Goal: Browse casually

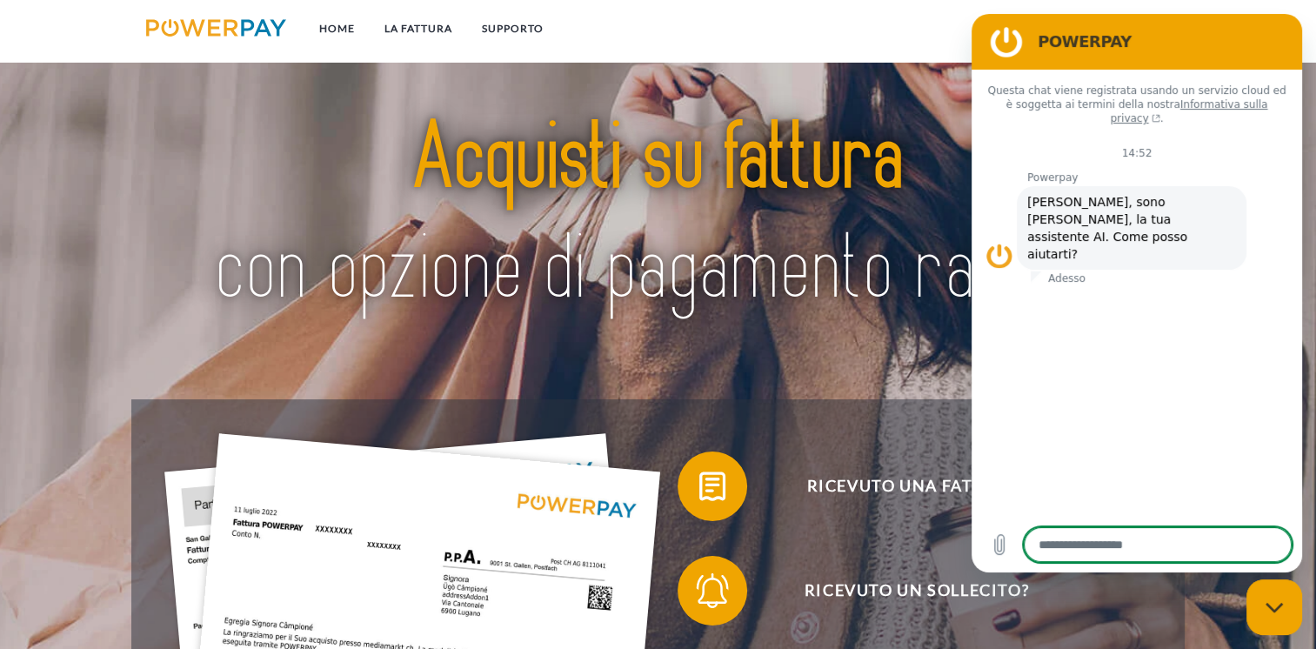
scroll to position [261, 0]
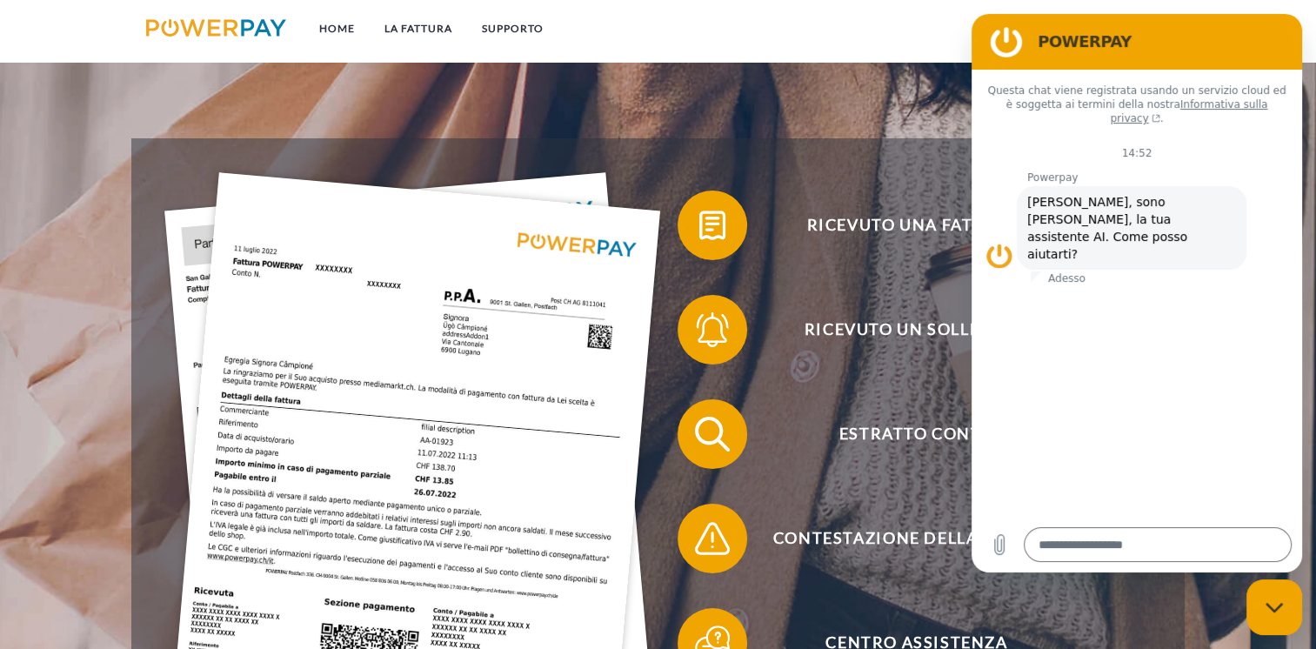
click at [871, 150] on div "Ricevuto una fattura? Ricevuto un sollecito? Estratto conto indietro" at bounding box center [657, 486] width 1052 height 696
click at [1208, 43] on h2 "POWERPAY" at bounding box center [1160, 41] width 247 height 21
drag, startPoint x: 1208, startPoint y: 43, endPoint x: 779, endPoint y: 110, distance: 433.8
click html "POWERPAY Questa chat viene registrata usando un servizio cloud ed è soggetta ai…"
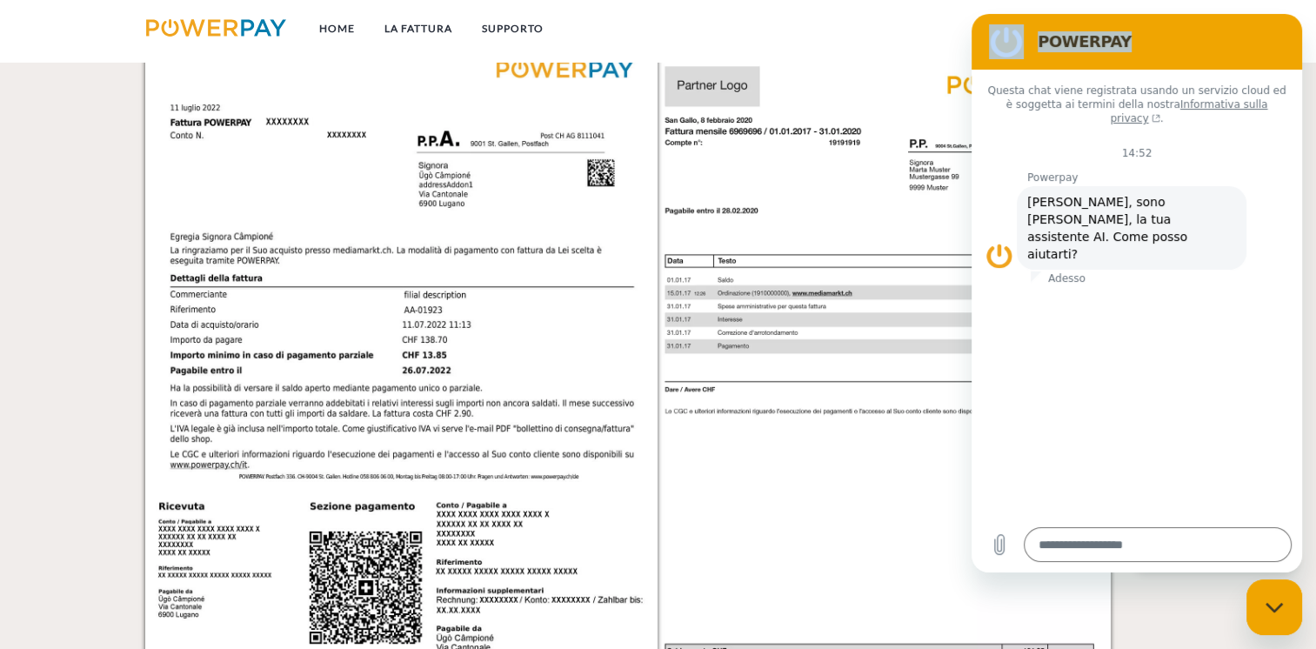
scroll to position [1595, 0]
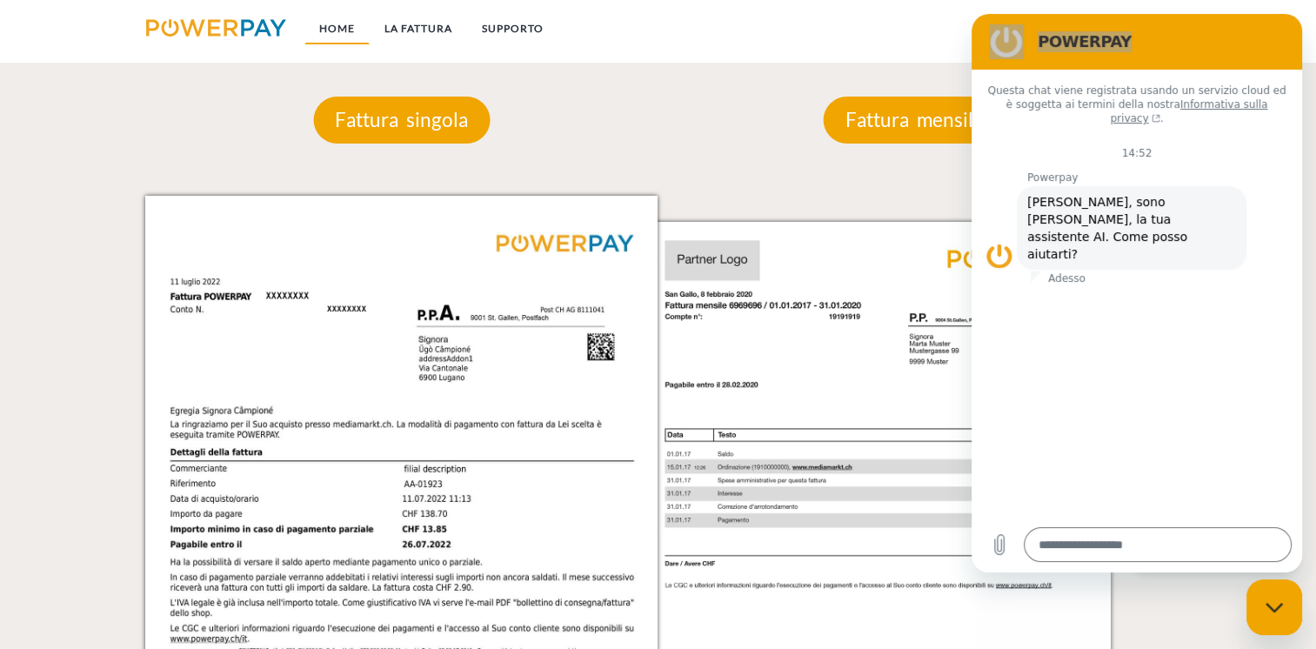
click at [361, 30] on link "Home" at bounding box center [336, 28] width 65 height 31
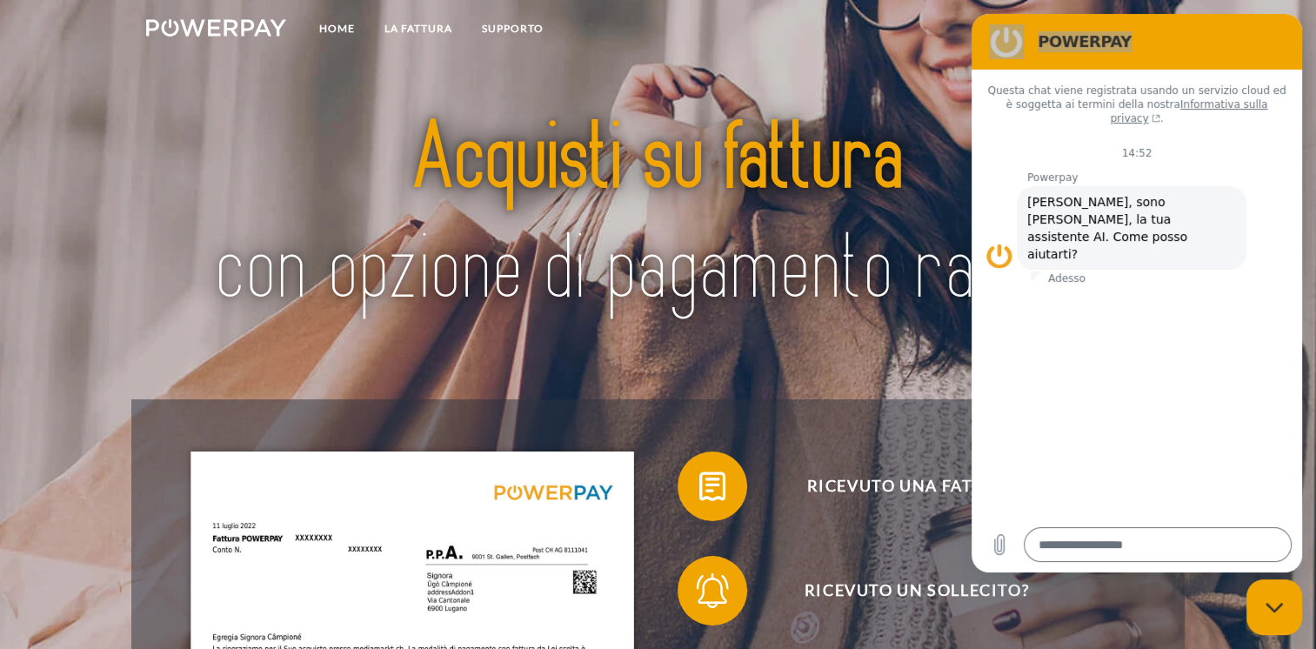
scroll to position [174, 0]
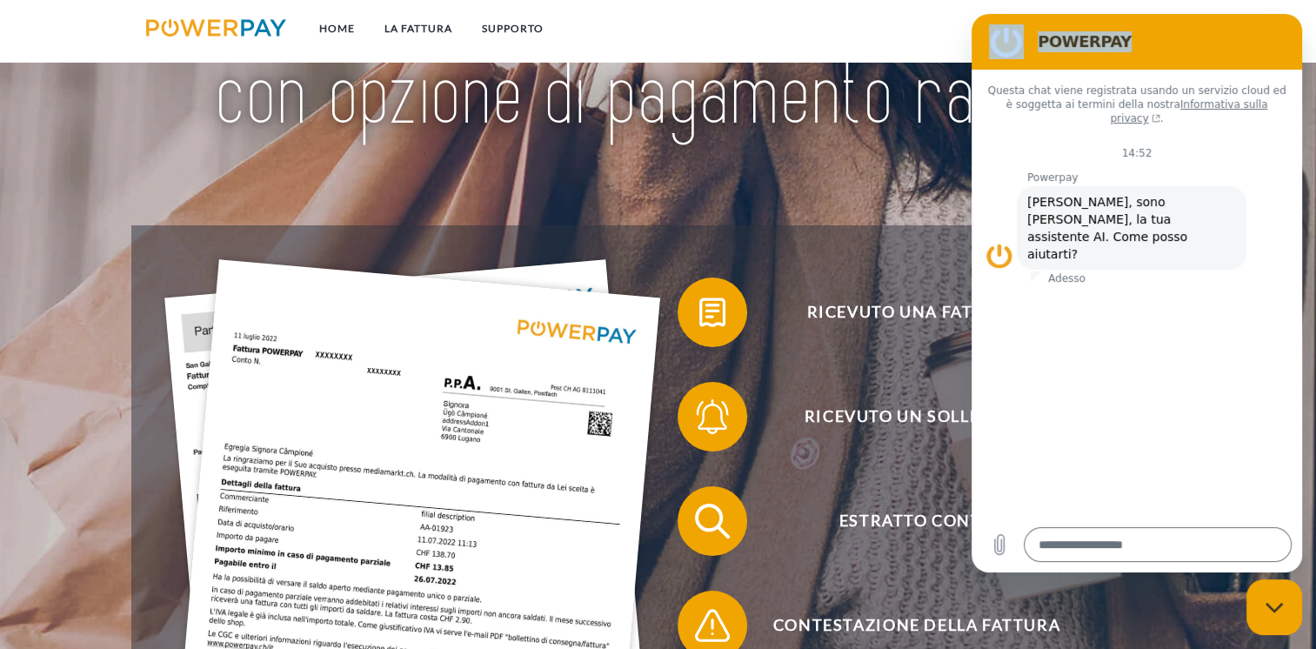
click at [1014, 24] on div "POWERPAY" at bounding box center [1133, 41] width 303 height 35
click at [1013, 33] on figure at bounding box center [1006, 41] width 35 height 35
click at [1103, 31] on h2 "POWERPAY" at bounding box center [1160, 41] width 247 height 21
drag, startPoint x: 1103, startPoint y: 31, endPoint x: 1142, endPoint y: 312, distance: 283.4
click at [1135, 312] on div "Questa chat viene registrata usando un servizio cloud ed è soggetta ai termini …" at bounding box center [1136, 293] width 330 height 447
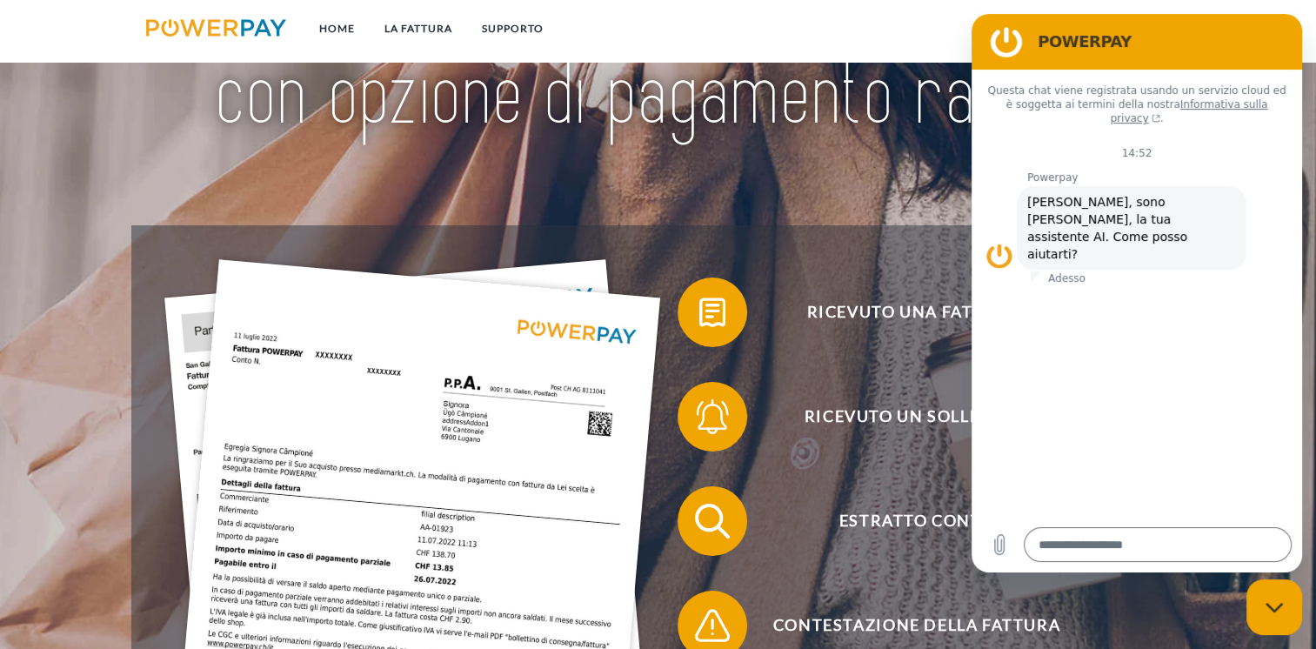
click at [1258, 597] on div "Chiudi la finestra di messaggistica" at bounding box center [1274, 607] width 52 height 52
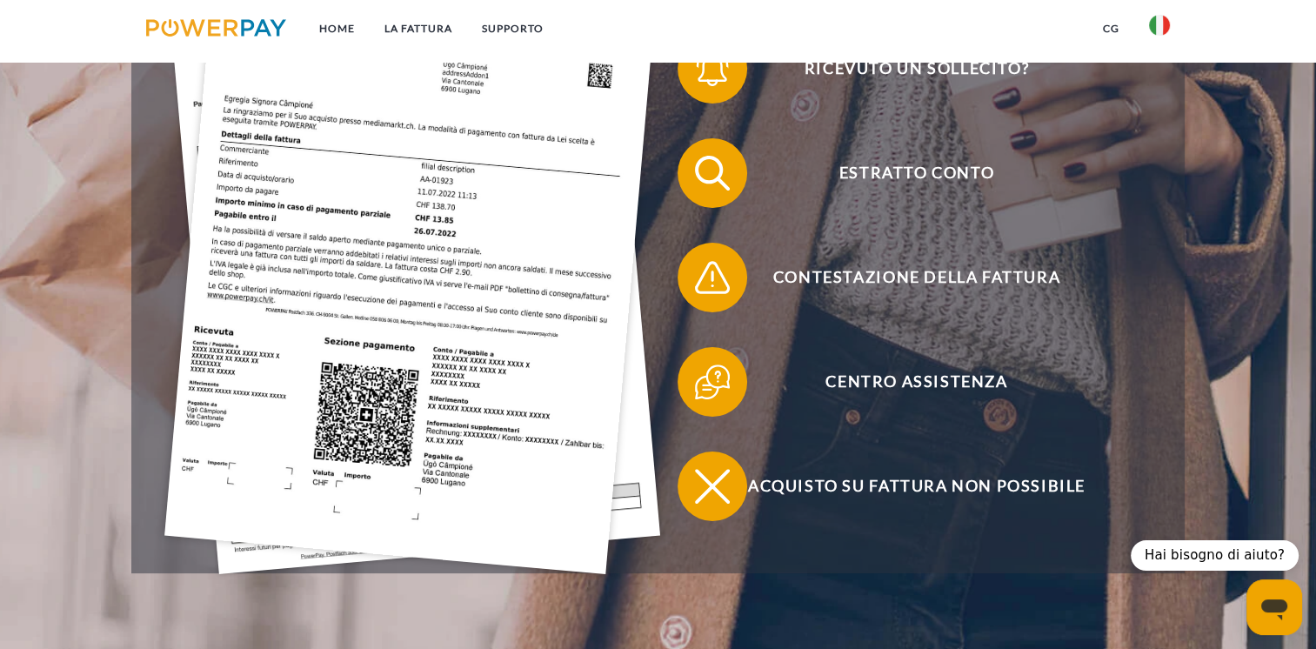
scroll to position [435, 0]
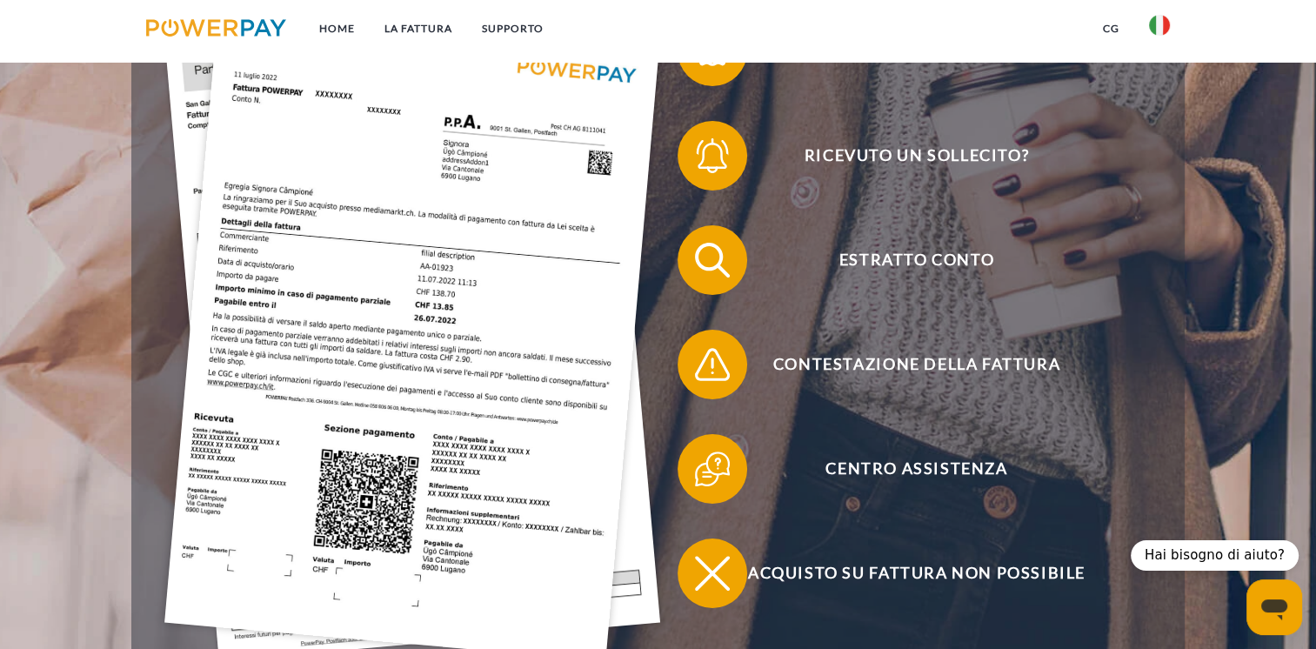
type textarea "*"
